Goal: Book appointment/travel/reservation

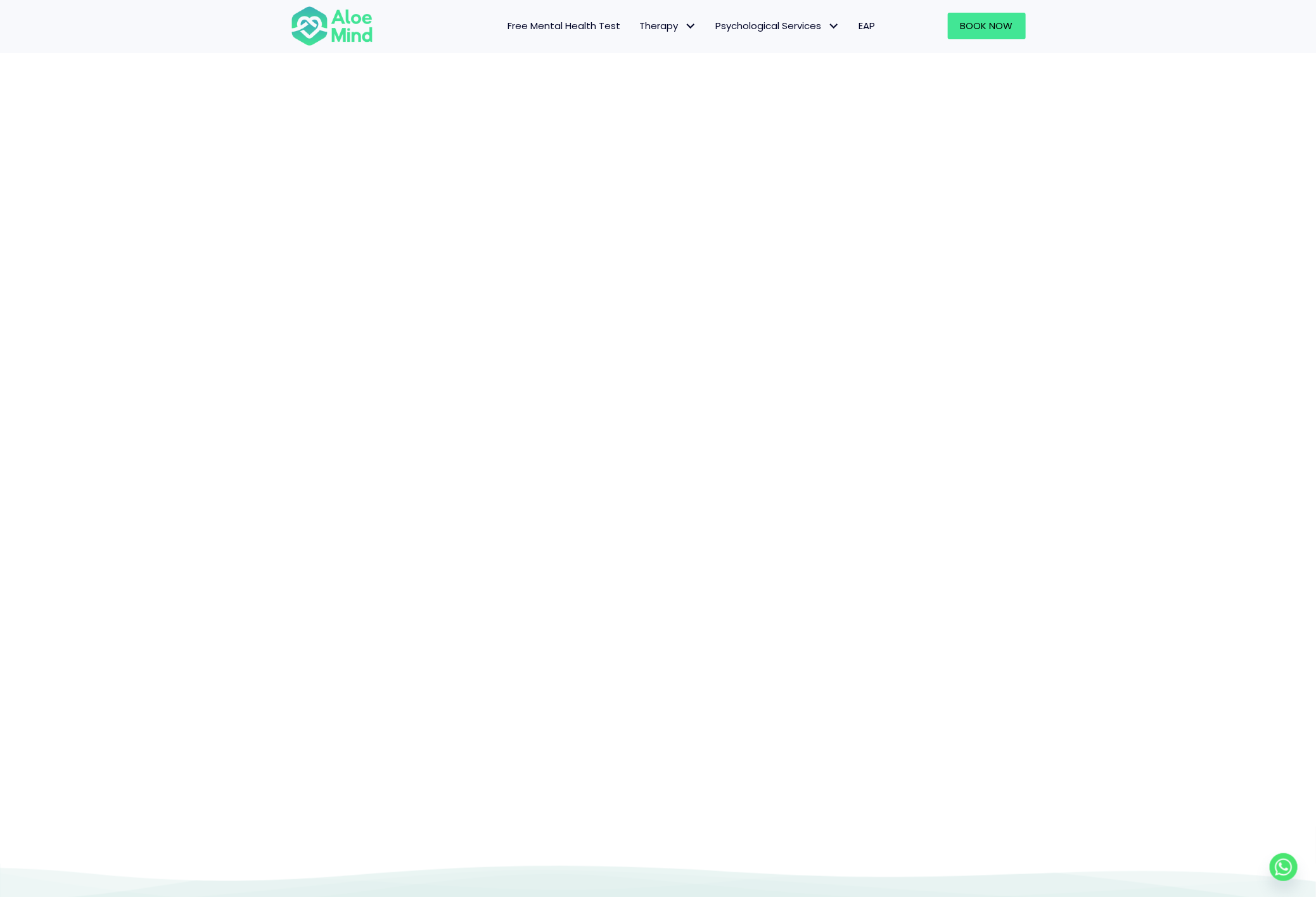
scroll to position [113, 0]
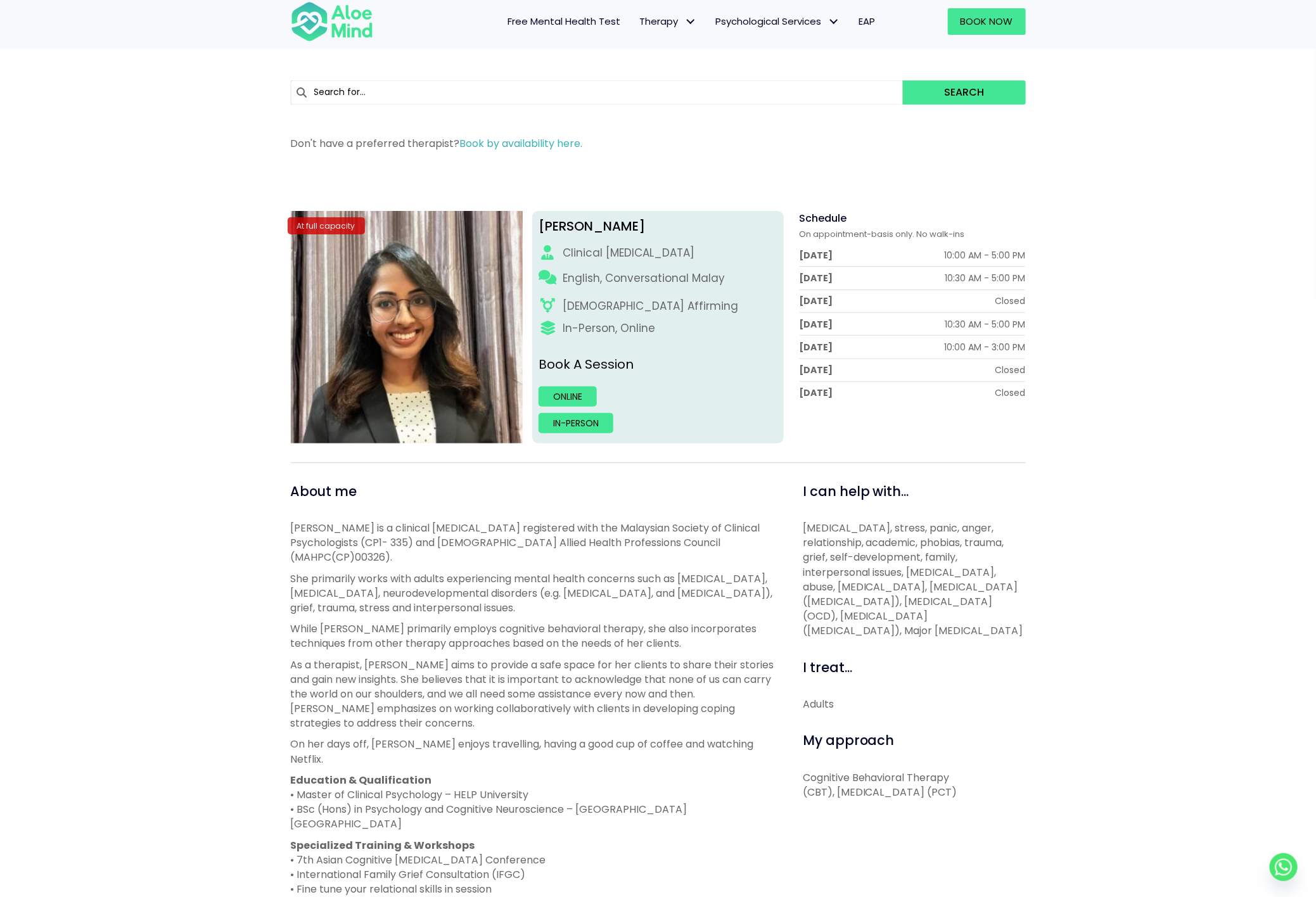
scroll to position [190, 0]
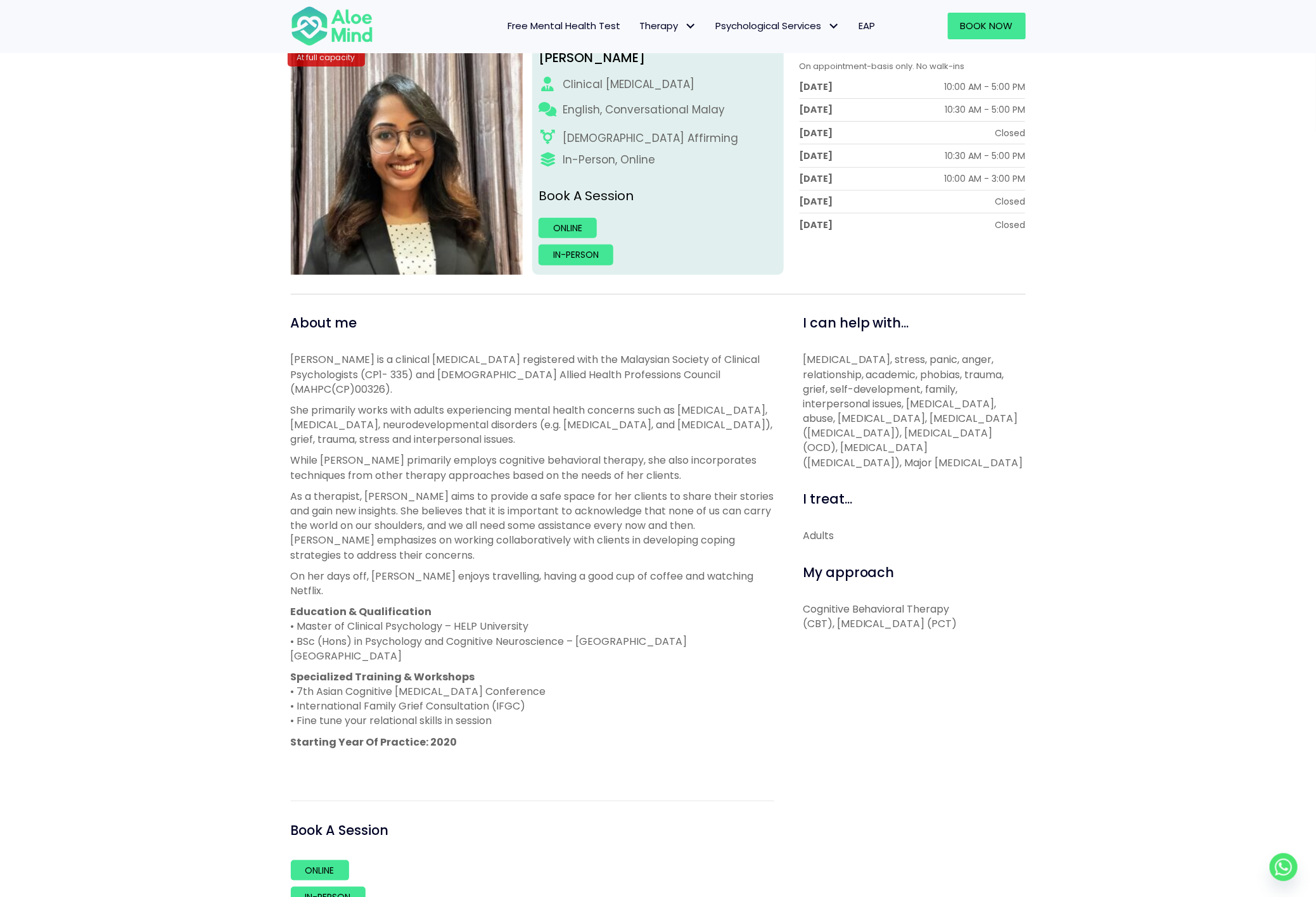
drag, startPoint x: 926, startPoint y: 466, endPoint x: 911, endPoint y: 405, distance: 62.8
click at [911, 405] on p "Depression, anxiety, stress, panic, anger, relationship, academic, phobias, tra…" at bounding box center [914, 411] width 223 height 118
drag, startPoint x: 922, startPoint y: 366, endPoint x: 1011, endPoint y: 474, distance: 139.9
click at [1011, 470] on p "Depression, anxiety, stress, panic, anger, relationship, academic, phobias, tra…" at bounding box center [914, 411] width 223 height 118
